Goal: Use online tool/utility: Utilize a website feature to perform a specific function

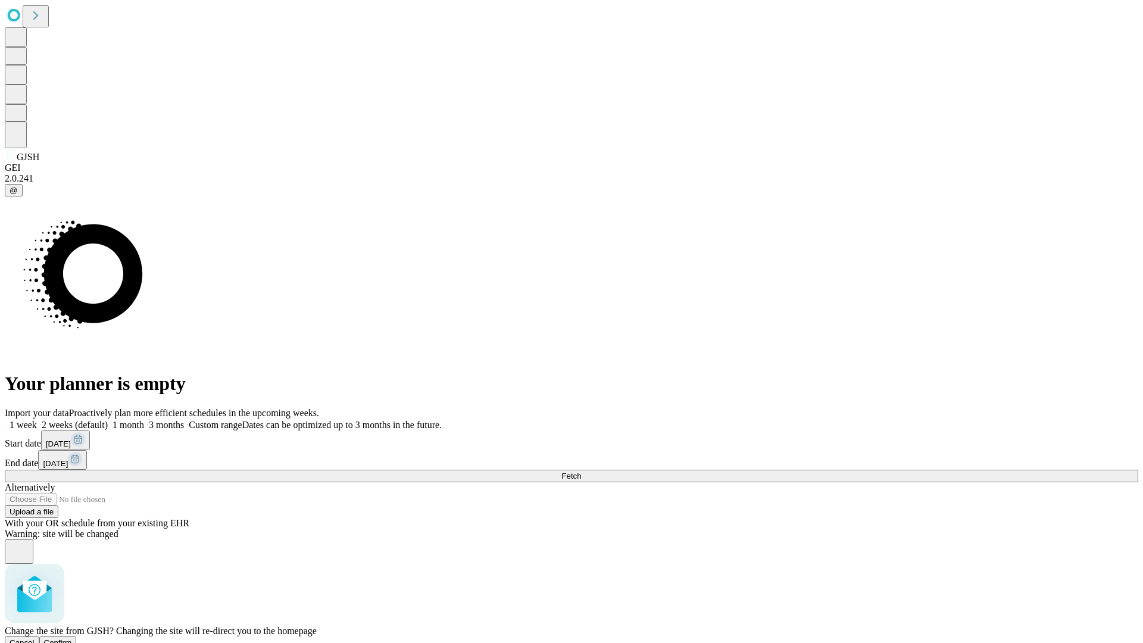
click at [72, 638] on span "Confirm" at bounding box center [58, 642] width 28 height 9
click at [37, 420] on label "1 week" at bounding box center [21, 425] width 32 height 10
click at [581, 471] on span "Fetch" at bounding box center [571, 475] width 20 height 9
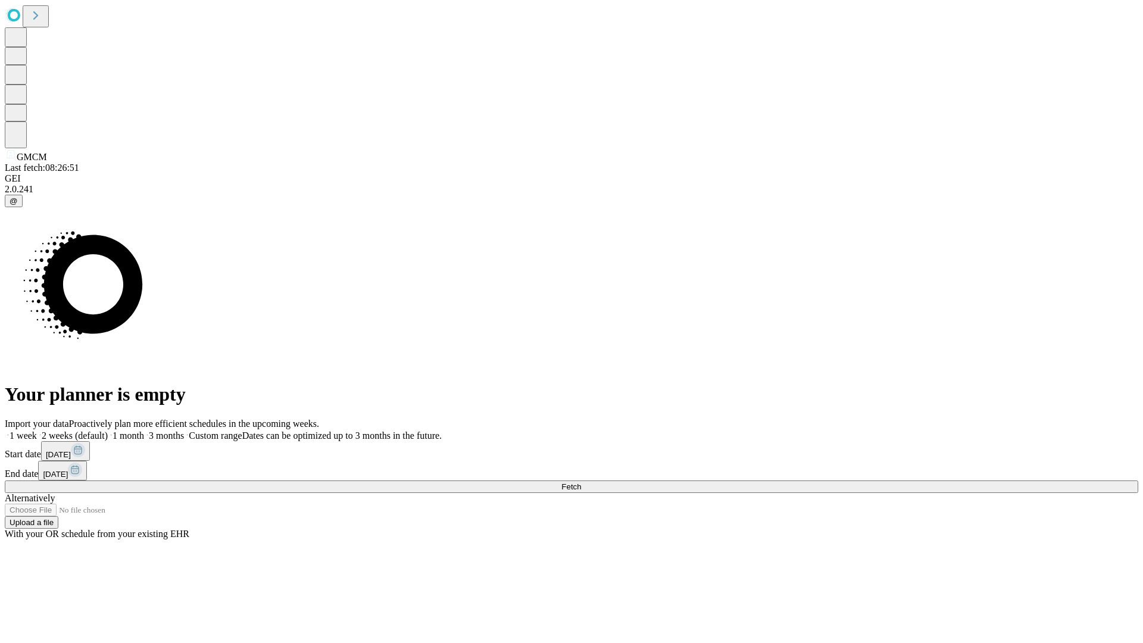
click at [37, 430] on label "1 week" at bounding box center [21, 435] width 32 height 10
click at [581, 482] on span "Fetch" at bounding box center [571, 486] width 20 height 9
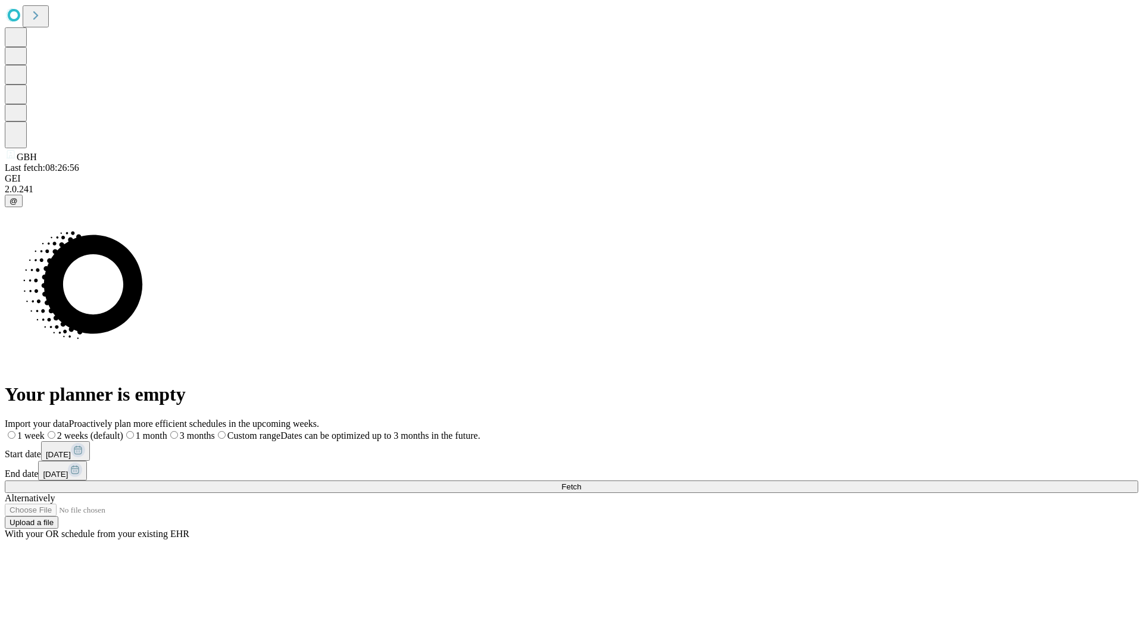
click at [45, 430] on label "1 week" at bounding box center [25, 435] width 40 height 10
click at [581, 482] on span "Fetch" at bounding box center [571, 486] width 20 height 9
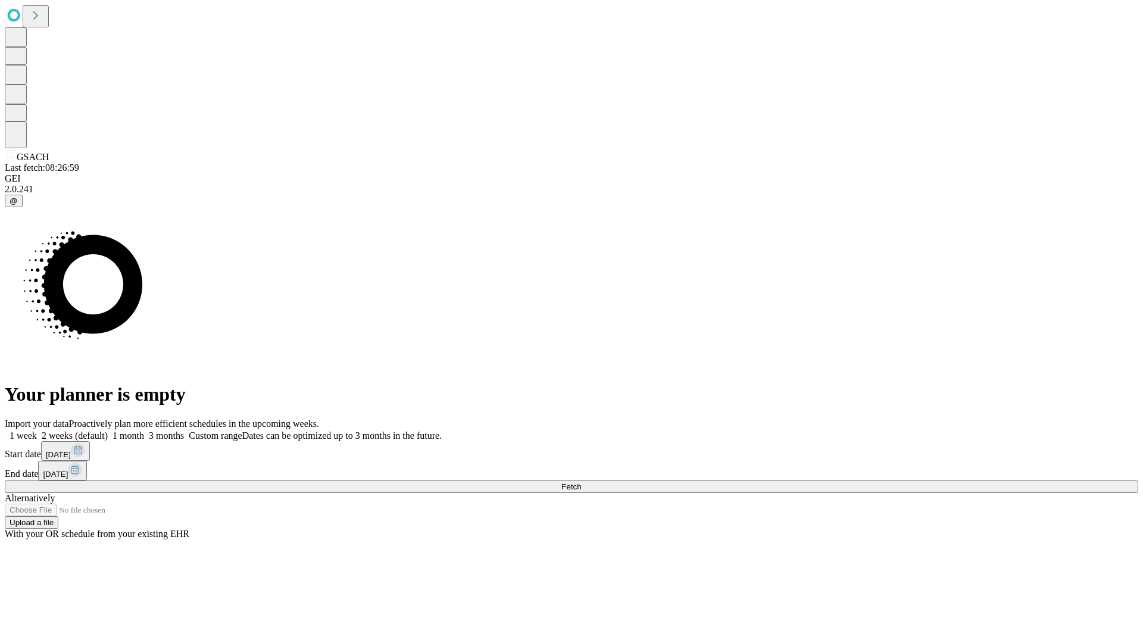
click at [37, 430] on label "1 week" at bounding box center [21, 435] width 32 height 10
click at [581, 482] on span "Fetch" at bounding box center [571, 486] width 20 height 9
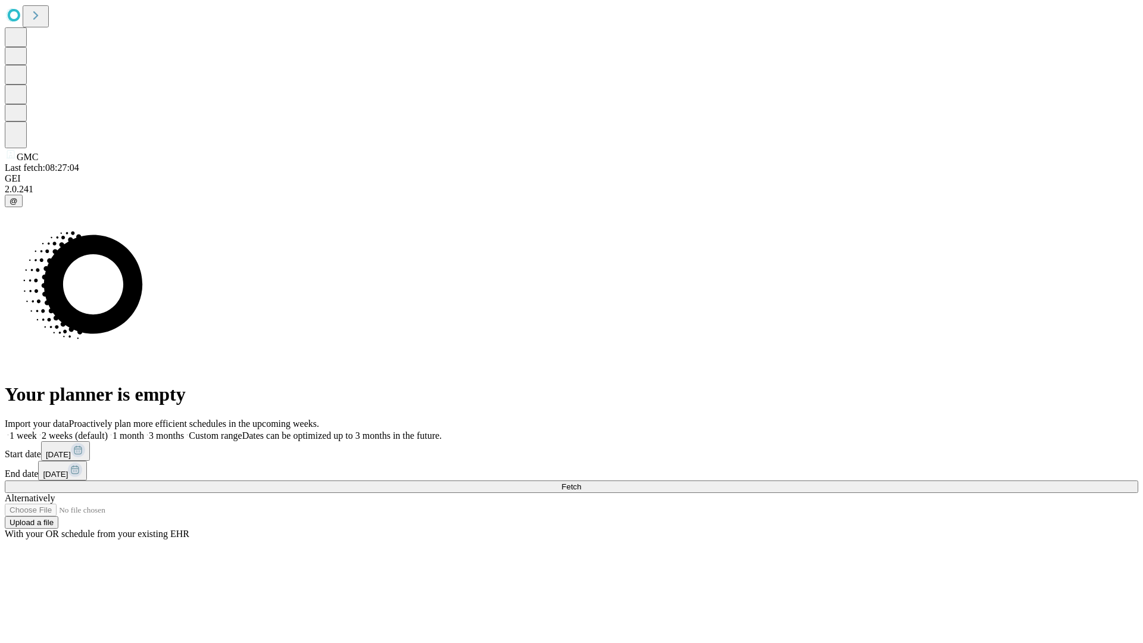
click at [37, 430] on label "1 week" at bounding box center [21, 435] width 32 height 10
click at [581, 482] on span "Fetch" at bounding box center [571, 486] width 20 height 9
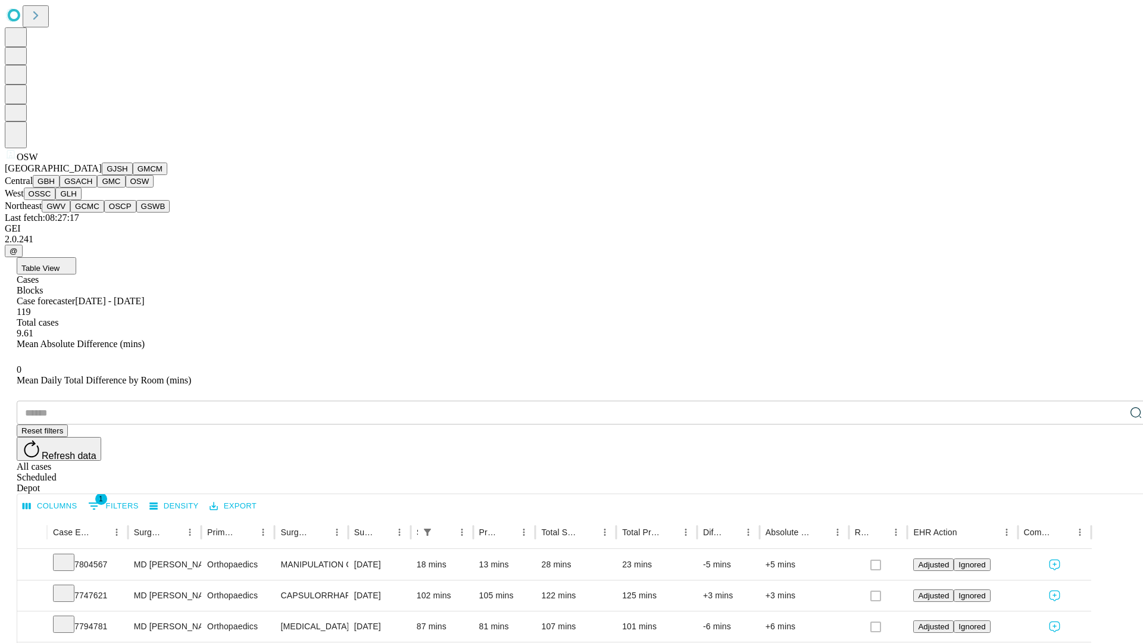
click at [56, 200] on button "OSSC" at bounding box center [40, 193] width 32 height 12
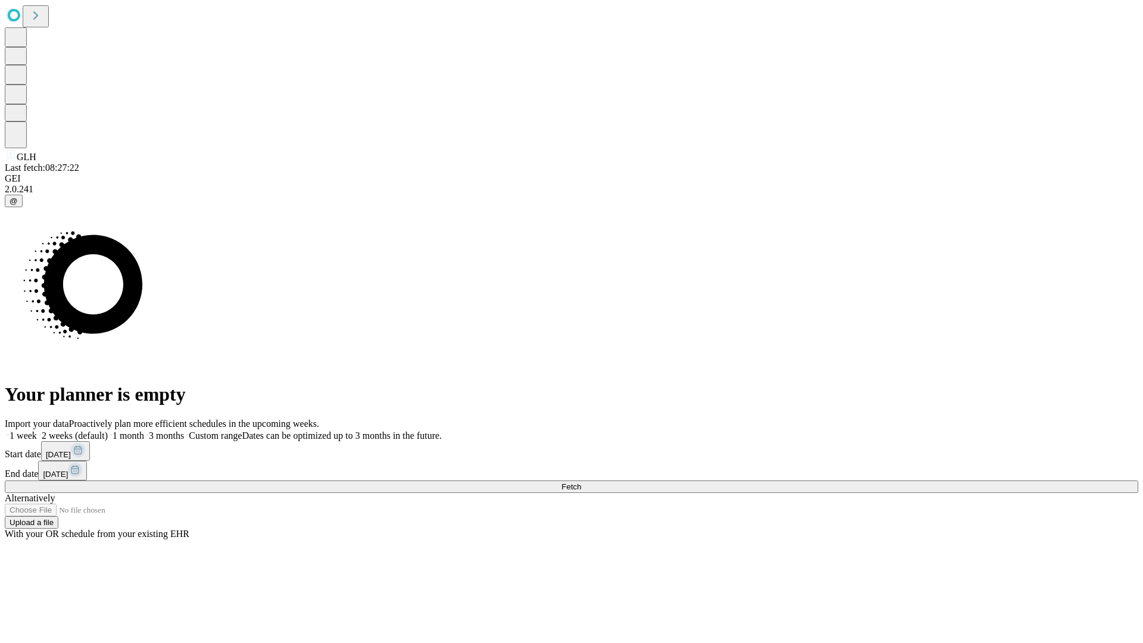
click at [37, 430] on label "1 week" at bounding box center [21, 435] width 32 height 10
click at [581, 482] on span "Fetch" at bounding box center [571, 486] width 20 height 9
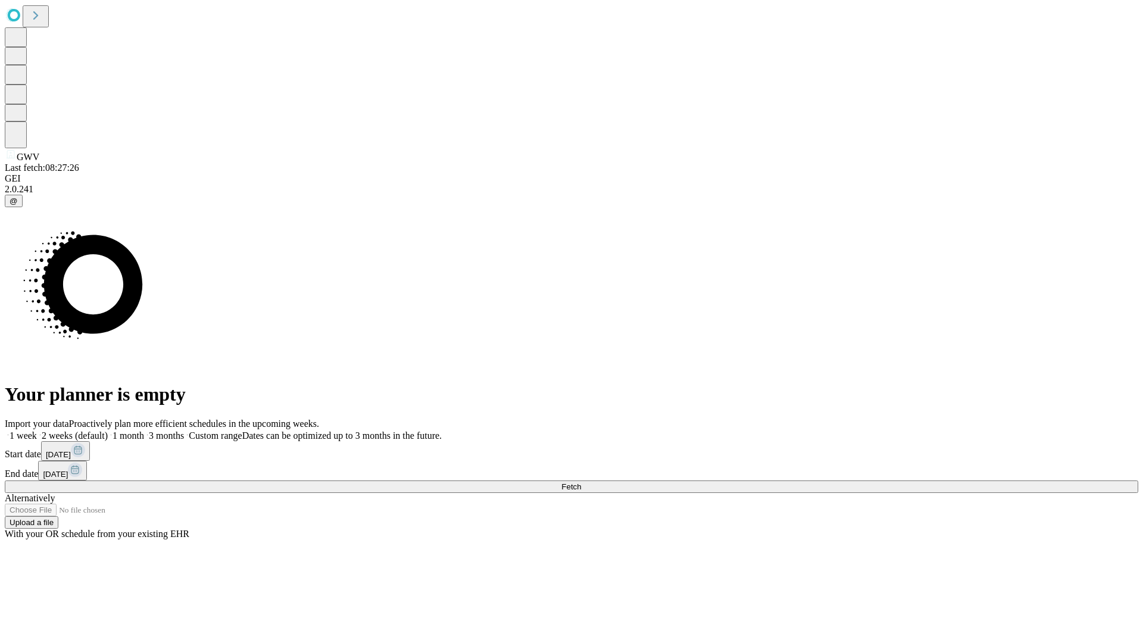
click at [37, 430] on label "1 week" at bounding box center [21, 435] width 32 height 10
click at [581, 482] on span "Fetch" at bounding box center [571, 486] width 20 height 9
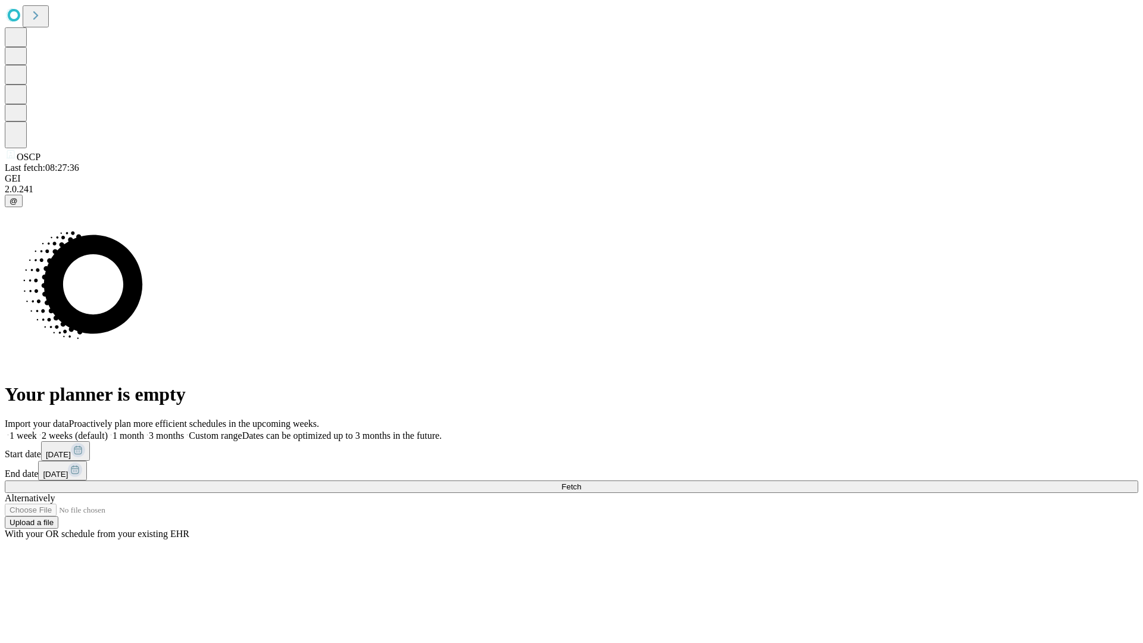
click at [37, 430] on label "1 week" at bounding box center [21, 435] width 32 height 10
click at [581, 482] on span "Fetch" at bounding box center [571, 486] width 20 height 9
